Goal: Task Accomplishment & Management: Manage account settings

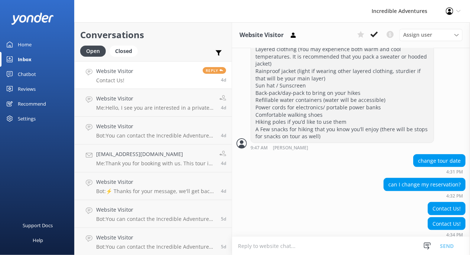
scroll to position [375, 0]
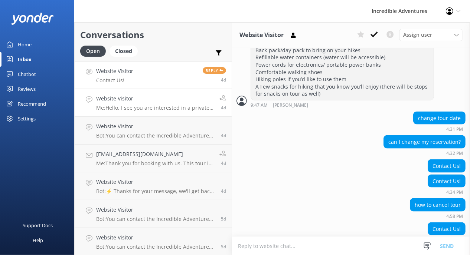
click at [144, 109] on p "Me: Hello, I see you are interested in a private tour? Please let me know if I …" at bounding box center [155, 108] width 118 height 7
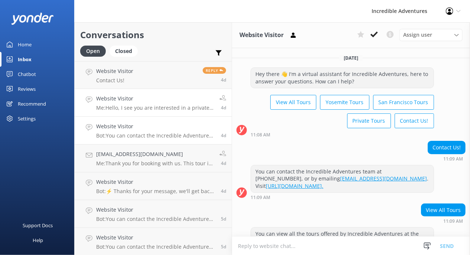
scroll to position [146, 0]
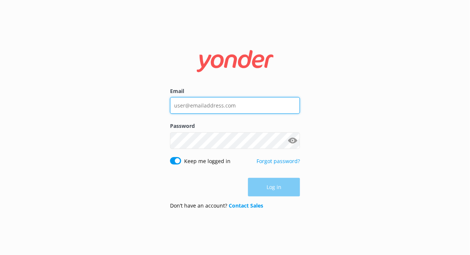
type input "[PERSON_NAME][EMAIL_ADDRESS][DOMAIN_NAME]"
